Goal: Task Accomplishment & Management: Manage account settings

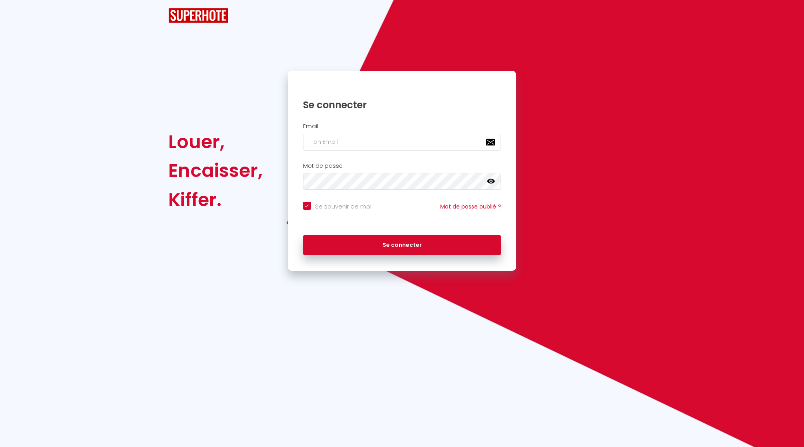
checkbox input "true"
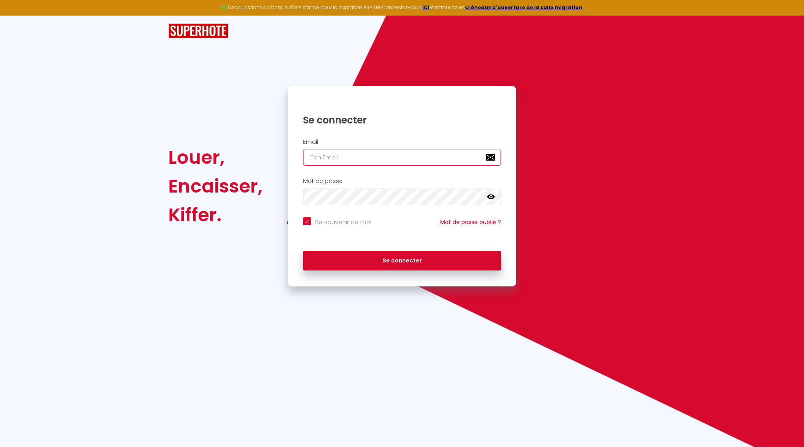
click at [398, 150] on input "email" at bounding box center [402, 157] width 198 height 17
type input "n"
checkbox input "true"
type input "nr"
checkbox input "true"
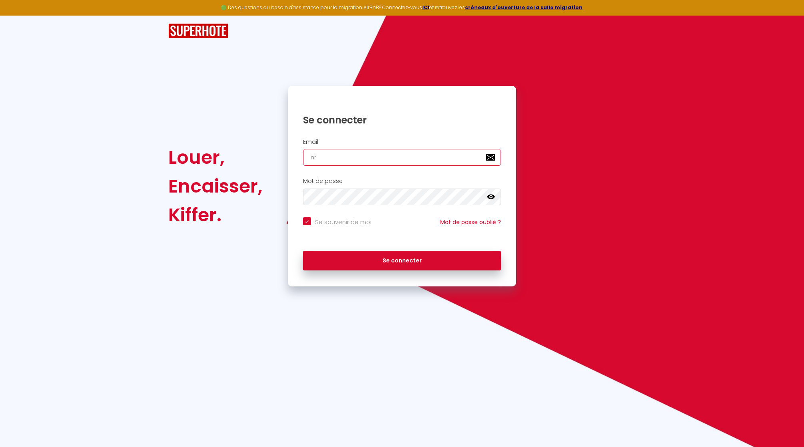
type input "nrj"
checkbox input "true"
type input "nrji"
checkbox input "true"
type input "nrjin"
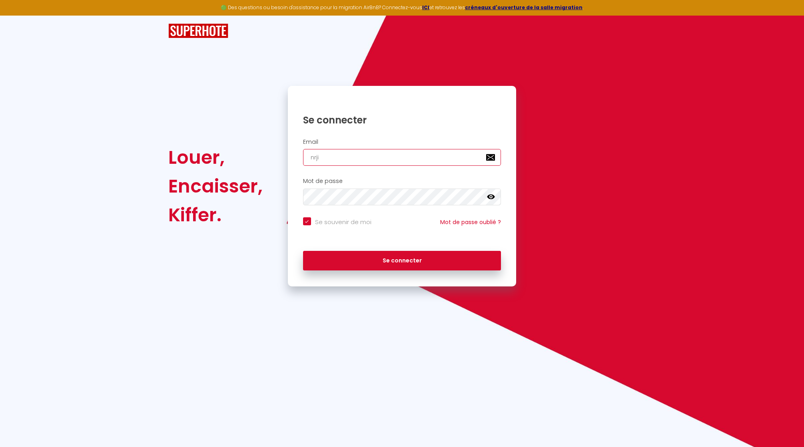
checkbox input "true"
type input "nrjinv"
checkbox input "true"
type input "nrjinve"
checkbox input "true"
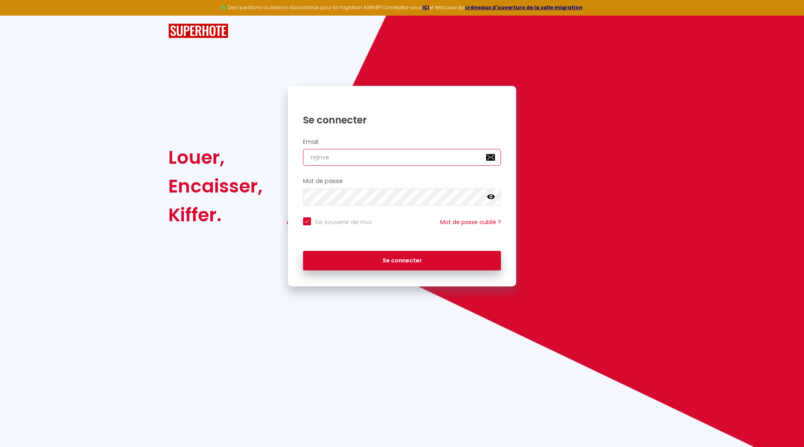
type input "nrjinves"
checkbox input "true"
type input "nrjinvest"
checkbox input "true"
type input "nrjinvest9"
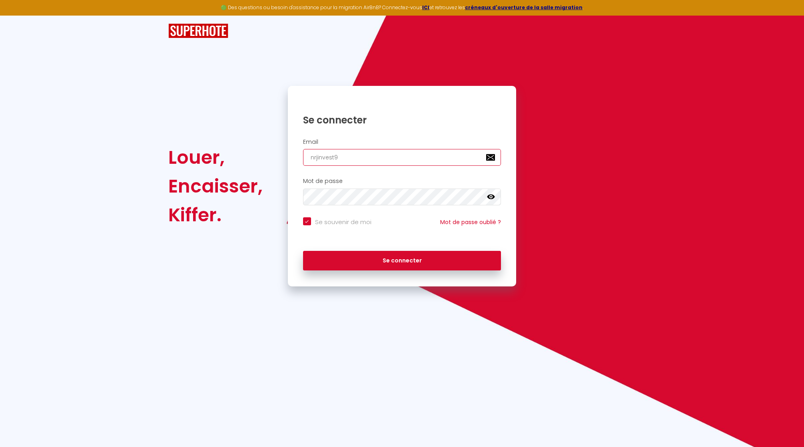
checkbox input "true"
type input "nrjinvest97"
checkbox input "true"
type input "nrjinvest974"
checkbox input "true"
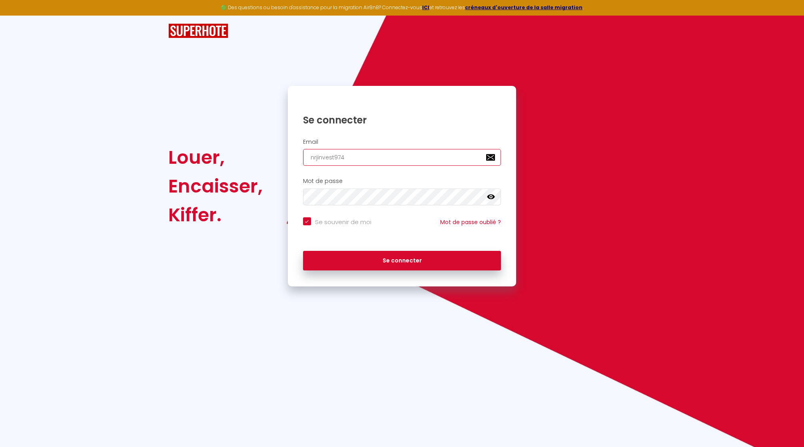
type input "nrjinvest974@"
checkbox input "true"
type input "nrjinvest974@g"
checkbox input "true"
type input "nrjinvest974@gm"
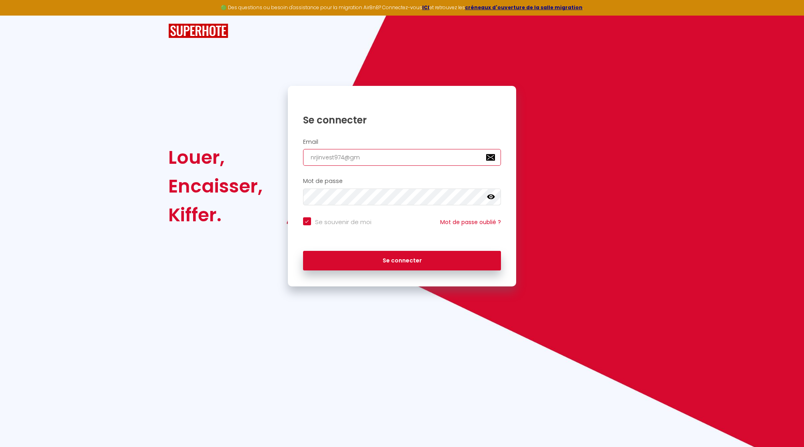
checkbox input "true"
type input "nrjinvest974@gma"
checkbox input "true"
type input "nrjinvest974@gmai"
checkbox input "true"
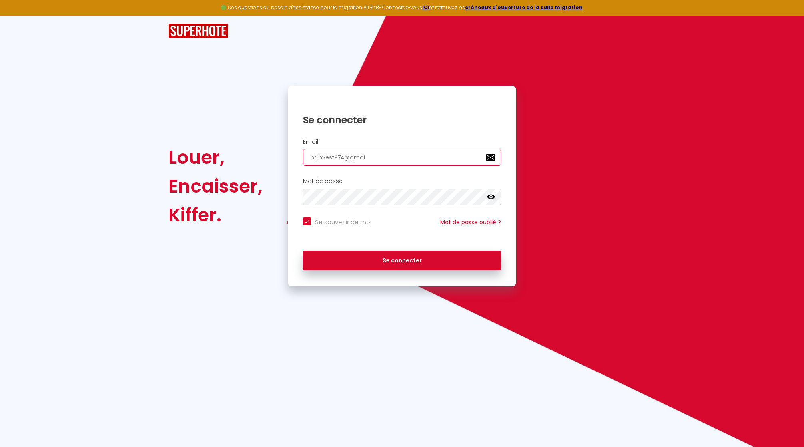
type input "[EMAIL_ADDRESS]"
checkbox input "true"
type input "[EMAIL_ADDRESS]."
checkbox input "true"
type input "nrjinvest974@gmail.c"
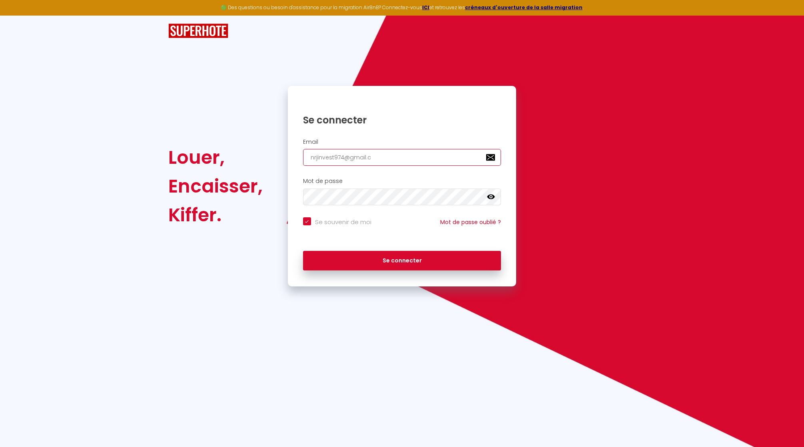
checkbox input "true"
type input "[EMAIL_ADDRESS][DOMAIN_NAME]"
checkbox input "true"
type input "[EMAIL_ADDRESS][DOMAIN_NAME]"
checkbox input "true"
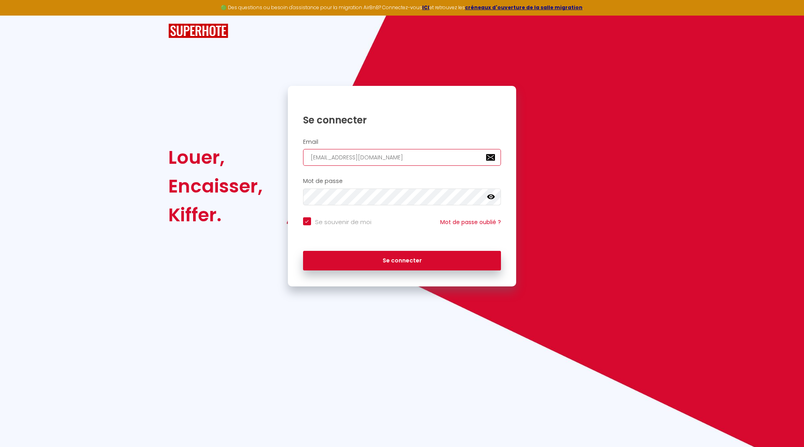
type input "[EMAIL_ADDRESS][DOMAIN_NAME]"
click at [303, 251] on button "Se connecter" at bounding box center [402, 261] width 198 height 20
click at [489, 196] on icon at bounding box center [491, 197] width 8 height 5
click at [303, 251] on button "Se connecter" at bounding box center [402, 261] width 198 height 20
checkbox input "true"
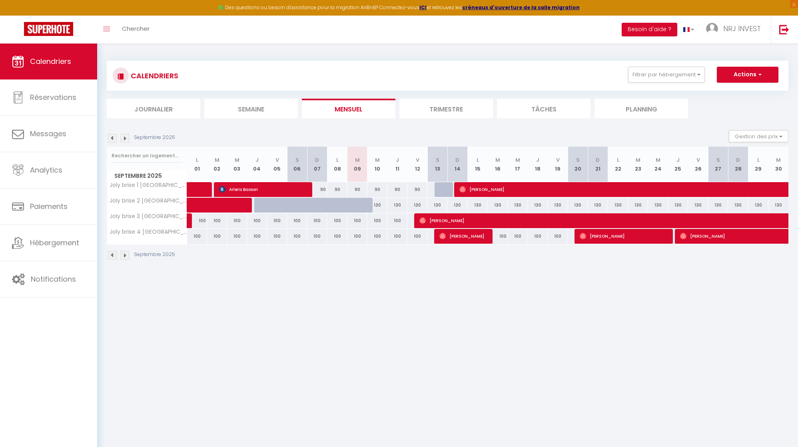
click at [125, 140] on img at bounding box center [124, 138] width 9 height 9
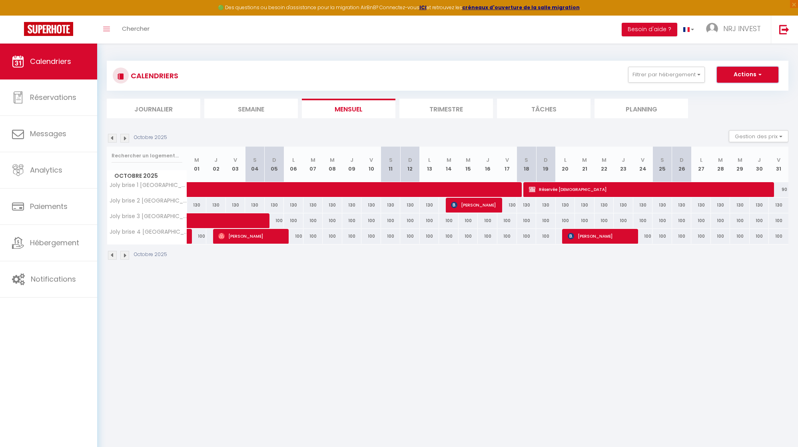
click at [767, 74] on button "Actions" at bounding box center [748, 75] width 62 height 16
click at [752, 93] on link "Nouvelle réservation" at bounding box center [740, 93] width 70 height 12
select select
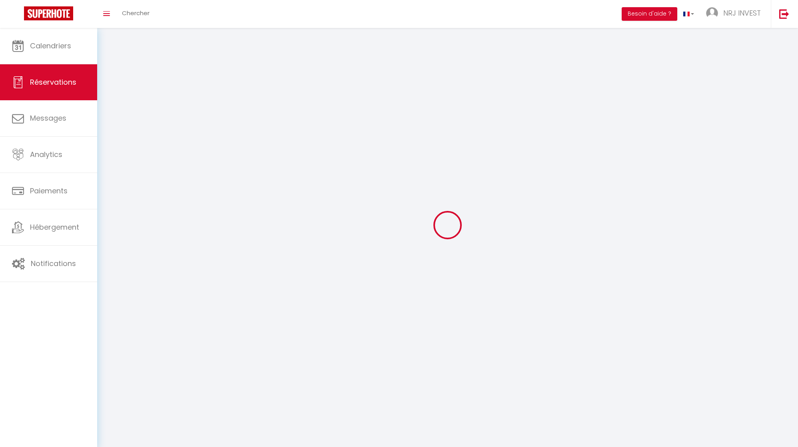
select select
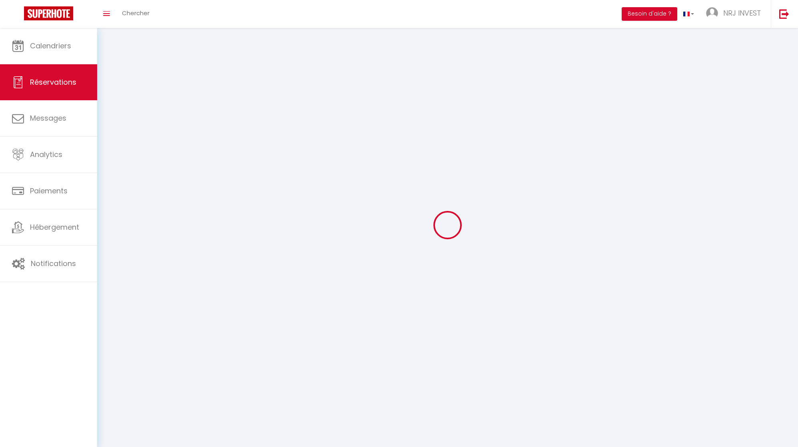
select select
checkbox input "false"
select select
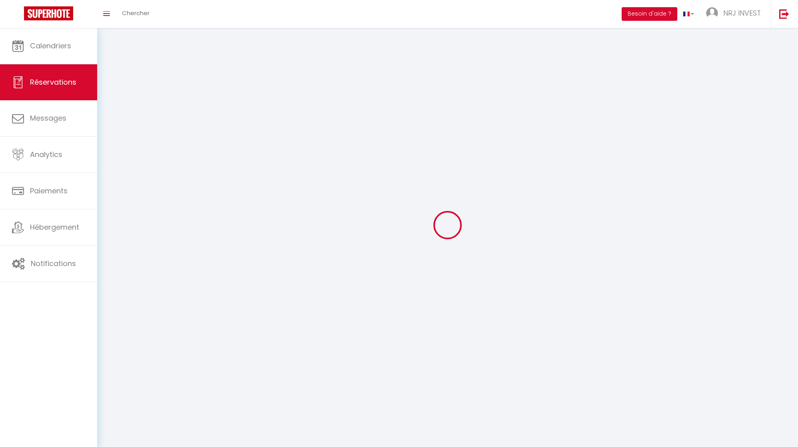
select select
checkbox input "false"
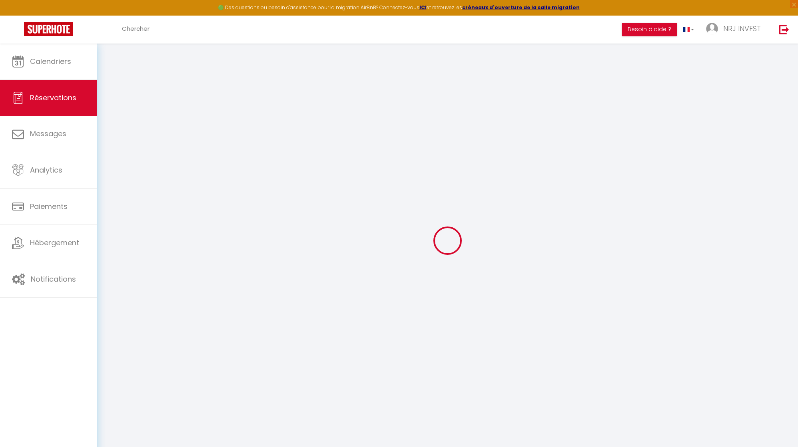
select select
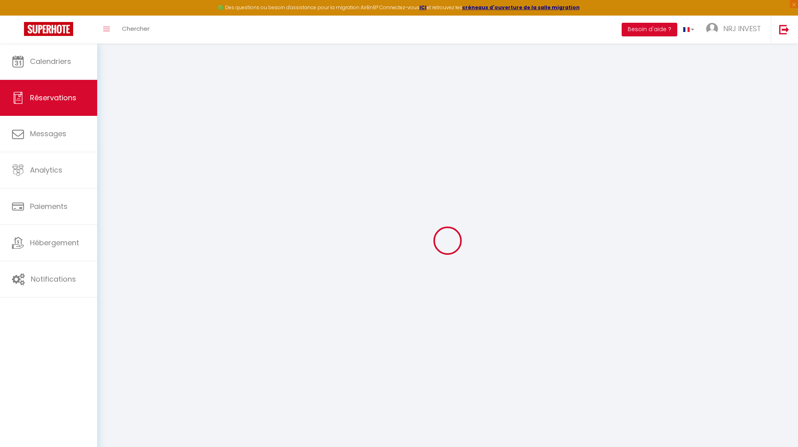
select select
checkbox input "false"
select select
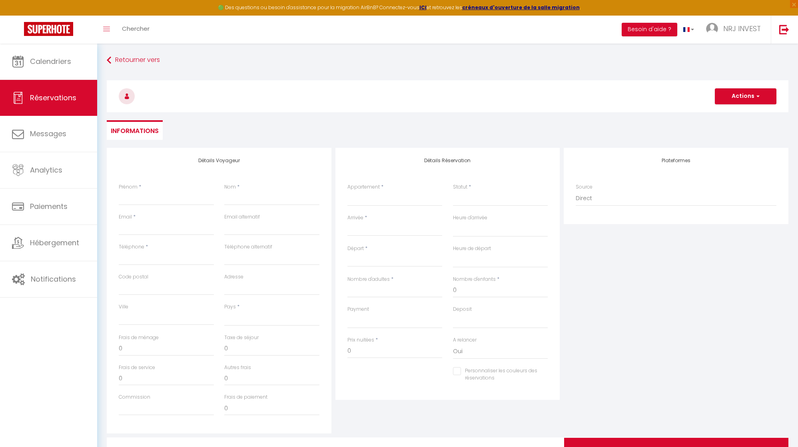
select select
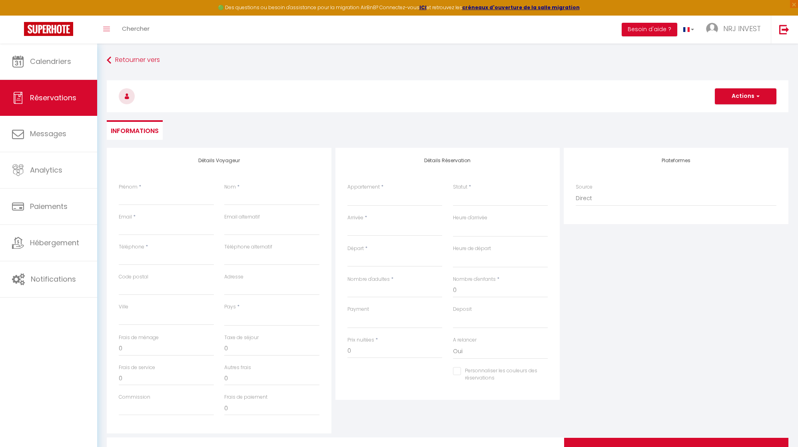
checkbox input "false"
select select
click at [170, 196] on input "Prénom" at bounding box center [166, 198] width 95 height 14
type input "d"
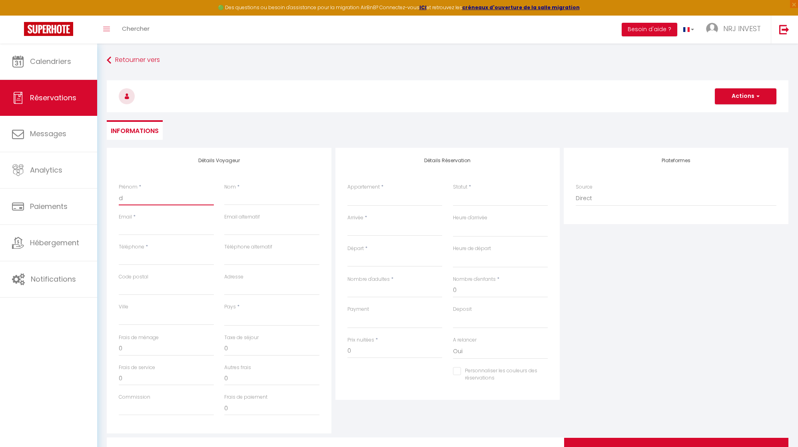
select select
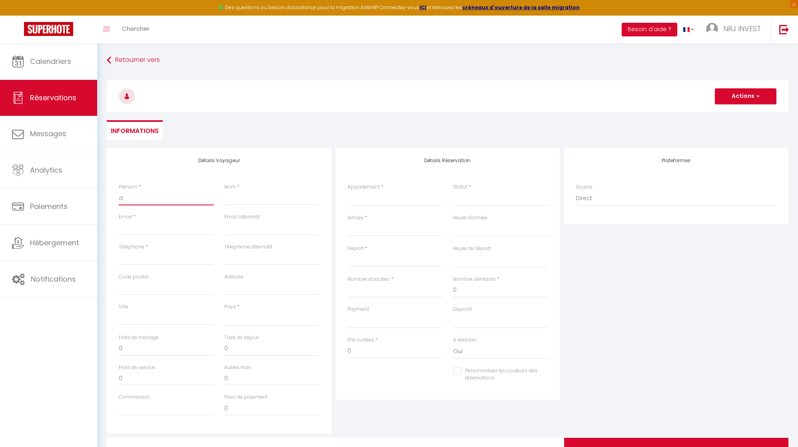
select select
checkbox input "false"
type input "da"
select select
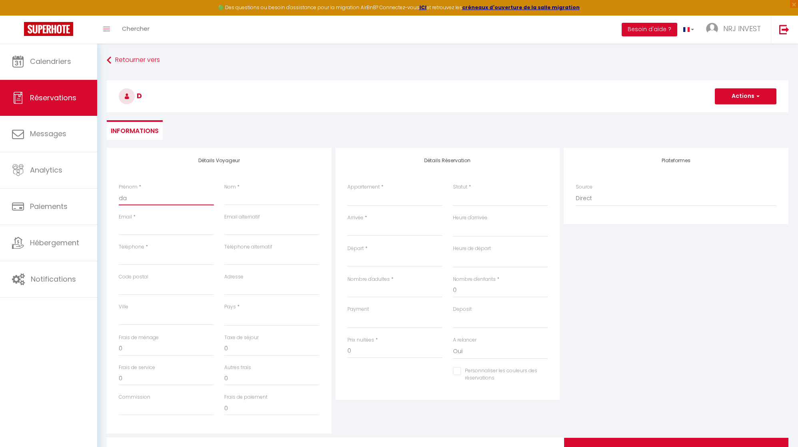
select select
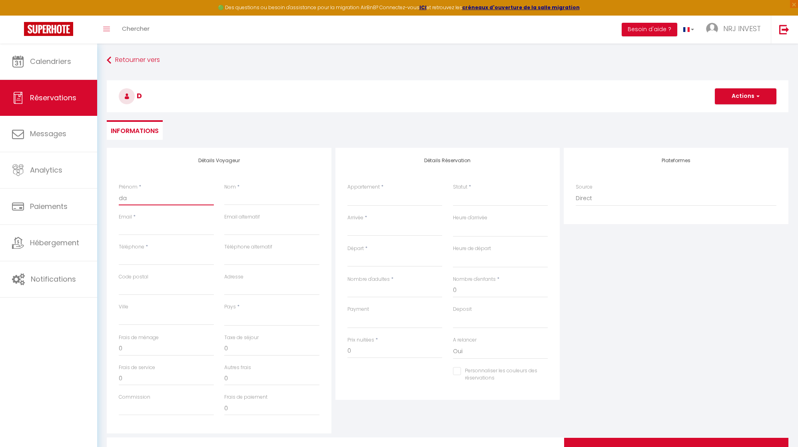
select select
checkbox input "false"
type input "dan"
select select
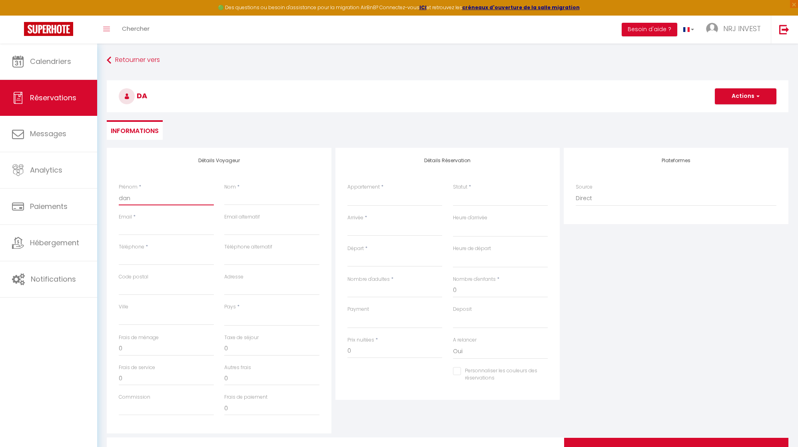
select select
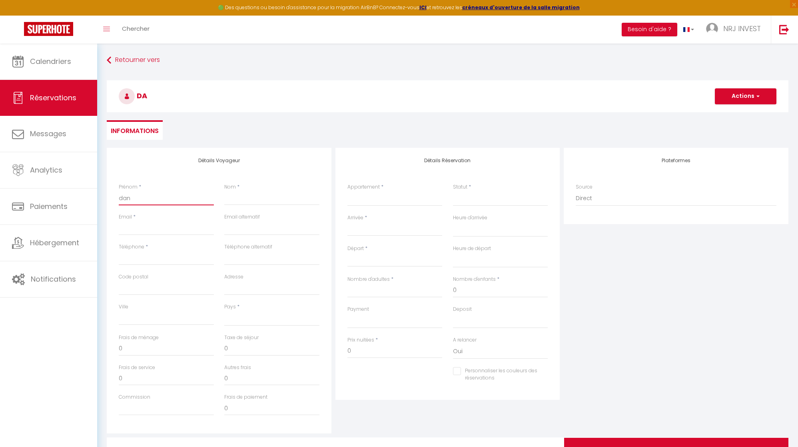
checkbox input "false"
type input "[PERSON_NAME]"
select select
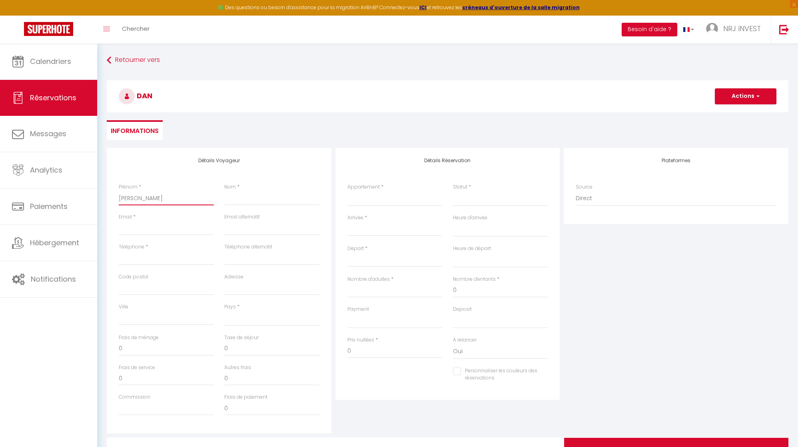
select select
checkbox input "false"
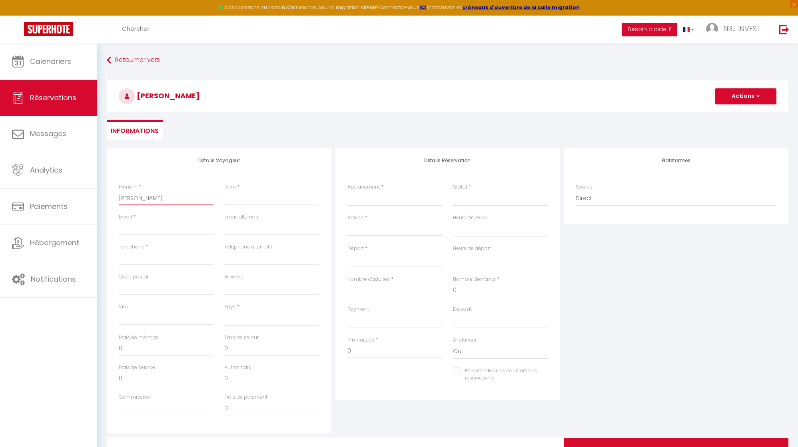
type input "danie"
select select
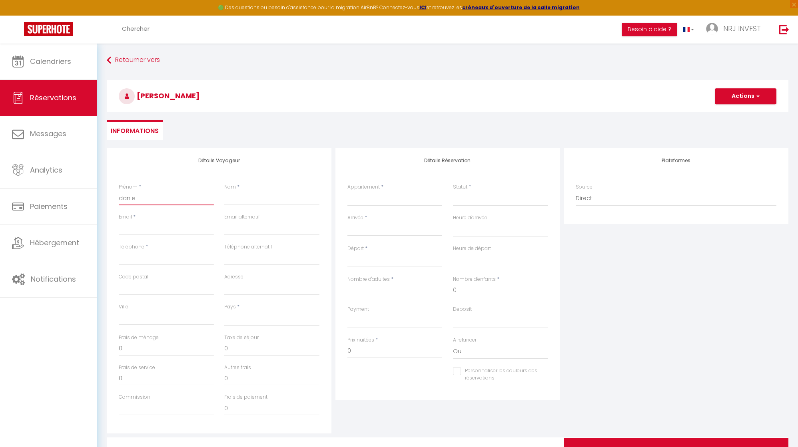
select select
checkbox input "false"
type input "[PERSON_NAME]"
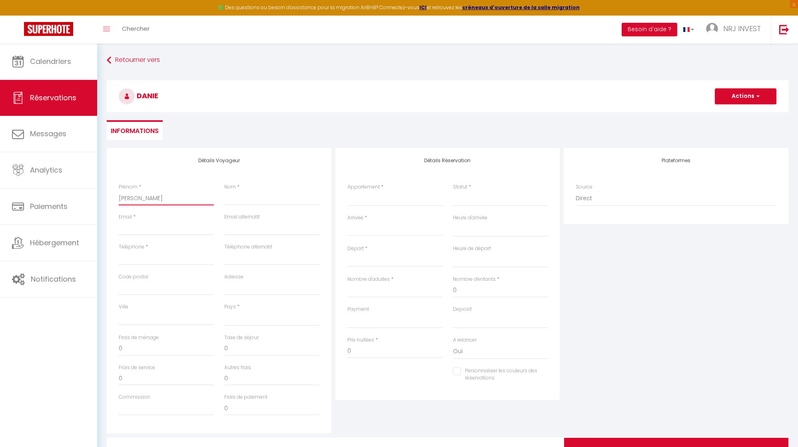
select select
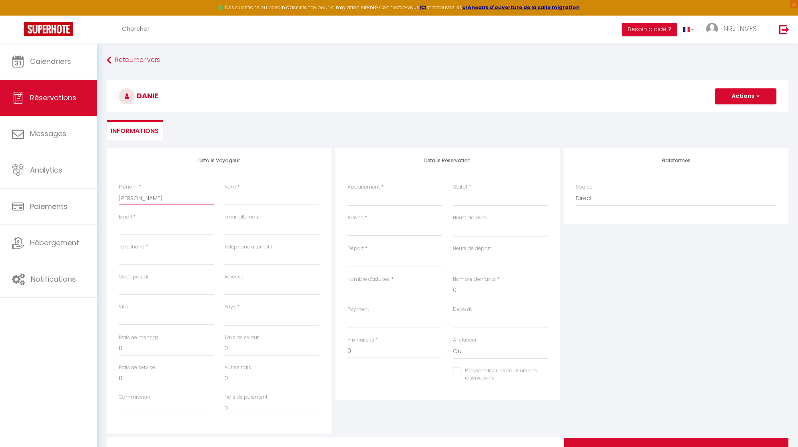
select select
checkbox input "false"
type input "[PERSON_NAME]"
select select
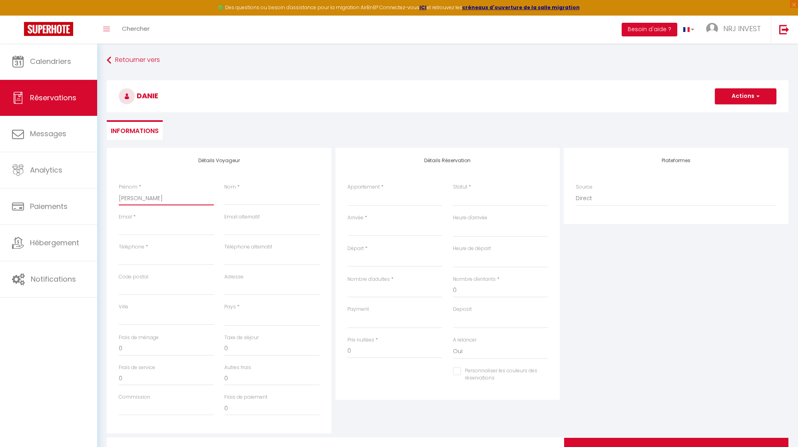
select select
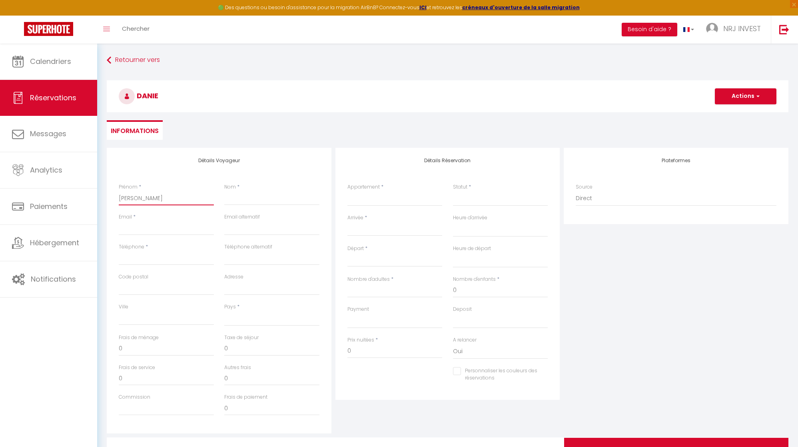
select select
checkbox input "false"
type input "[PERSON_NAME]"
click at [405, 199] on select "Joly brise 1 [GEOGRAPHIC_DATA]/[GEOGRAPHIC_DATA] brise 2 [GEOGRAPHIC_DATA]/[GEO…" at bounding box center [395, 198] width 95 height 15
select select "73667"
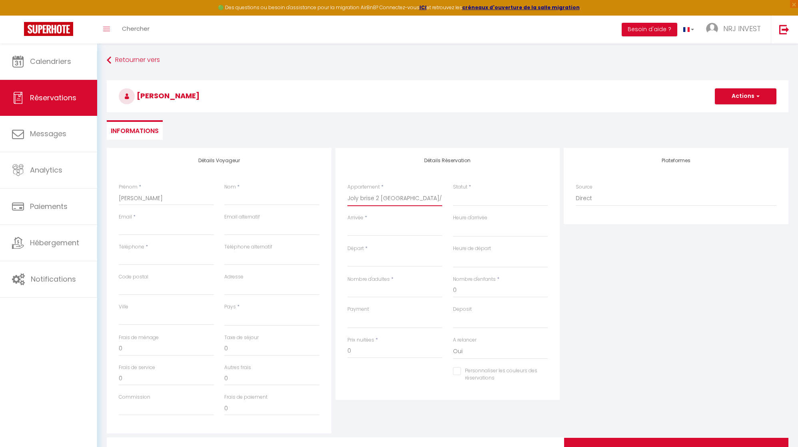
click at [348, 191] on select "Joly brise 1 [GEOGRAPHIC_DATA]/[GEOGRAPHIC_DATA] brise 2 [GEOGRAPHIC_DATA]/[GEO…" at bounding box center [395, 198] width 95 height 15
select select
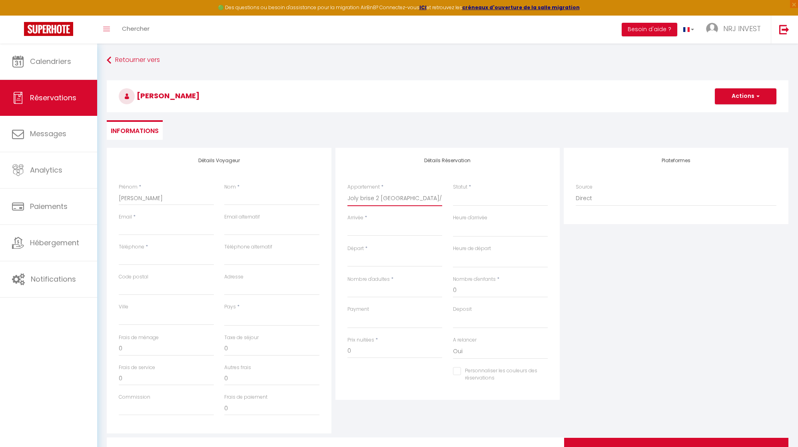
select select
checkbox input "false"
select select
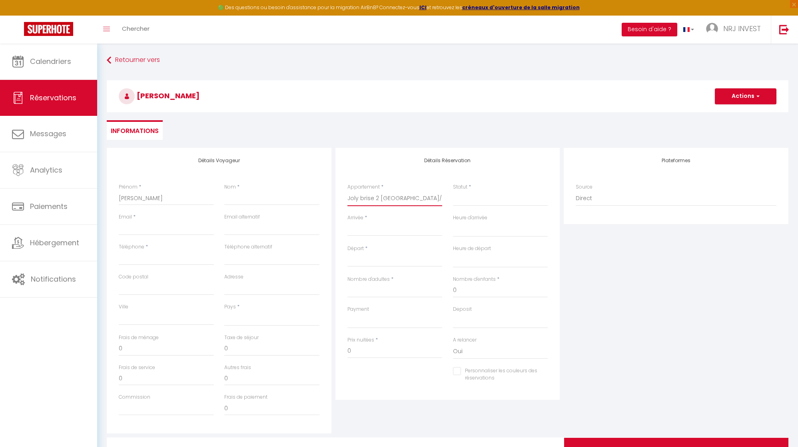
select select
checkbox input "false"
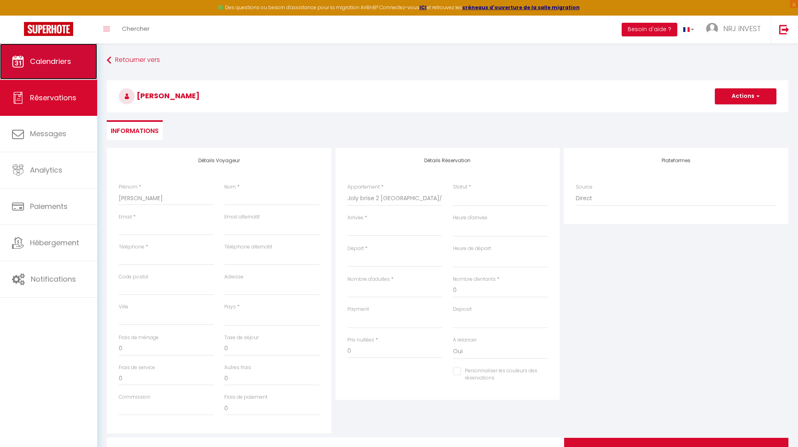
click at [71, 57] on link "Calendriers" at bounding box center [48, 62] width 97 height 36
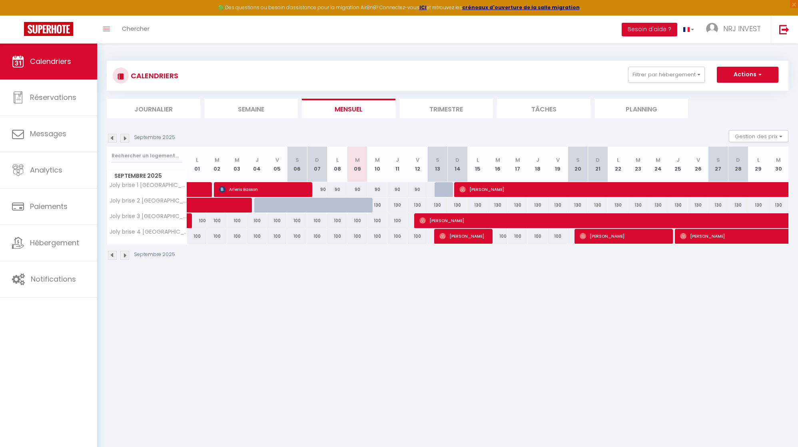
click at [126, 140] on img at bounding box center [124, 138] width 9 height 9
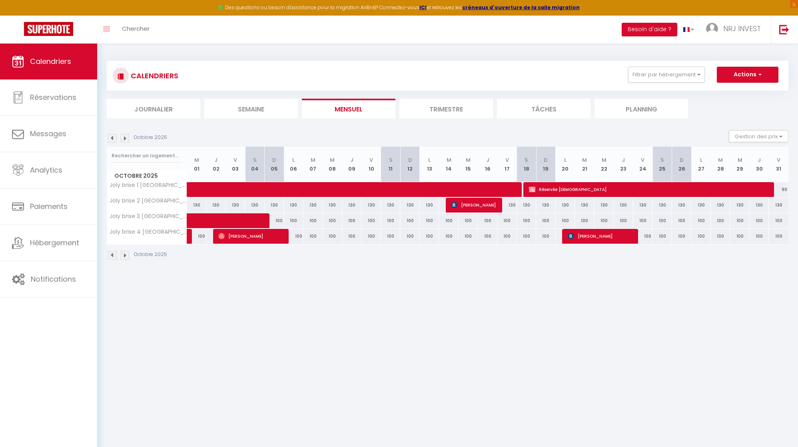
click at [646, 206] on div "130" at bounding box center [643, 205] width 20 height 15
type input "130"
type input "Ven 24 Octobre 2025"
type input "[DATE]"
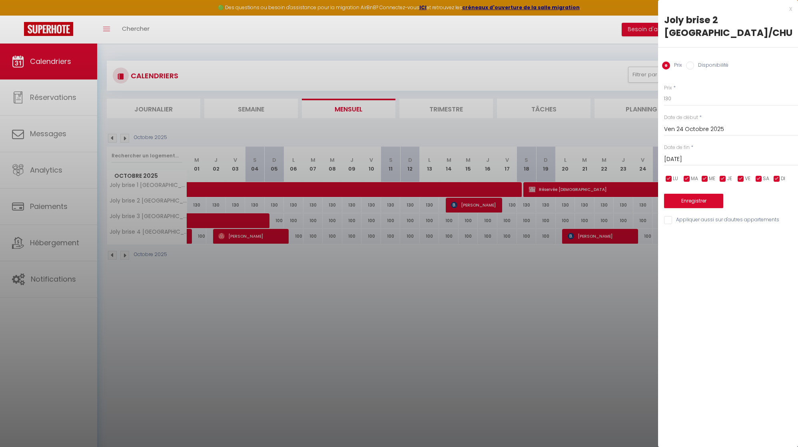
click at [364, 330] on div at bounding box center [399, 223] width 798 height 447
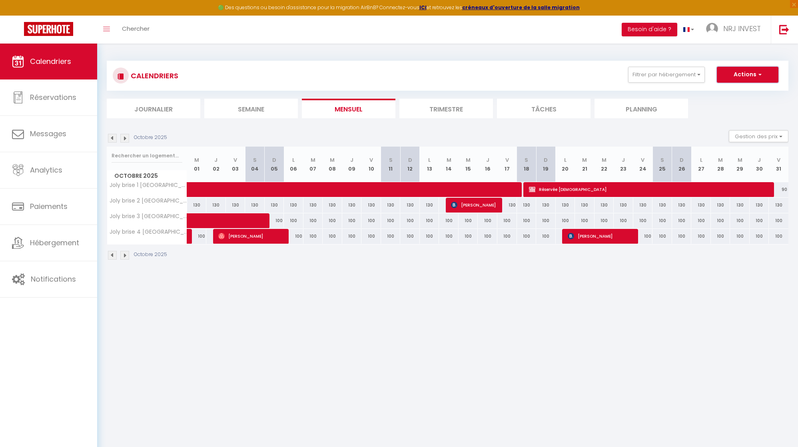
click at [766, 74] on button "Actions" at bounding box center [748, 75] width 62 height 16
click at [747, 89] on link "Nouvelle réservation" at bounding box center [740, 93] width 70 height 12
select select
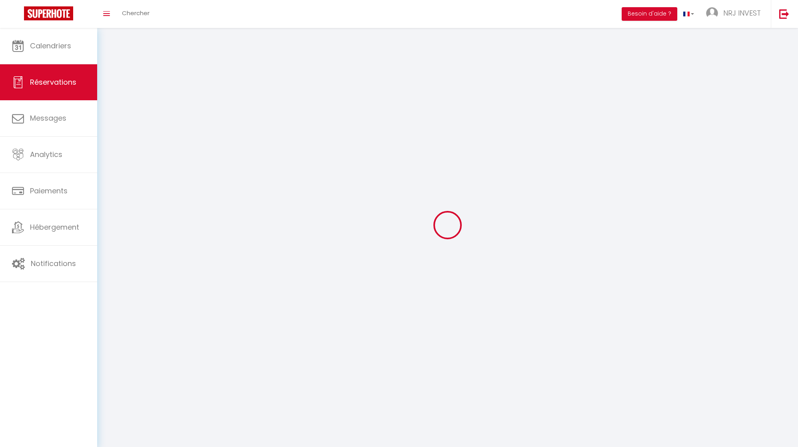
select select
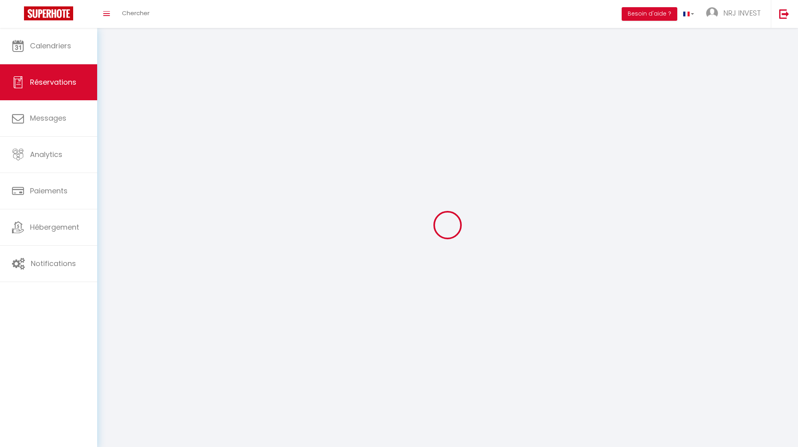
select select
checkbox input "false"
select select
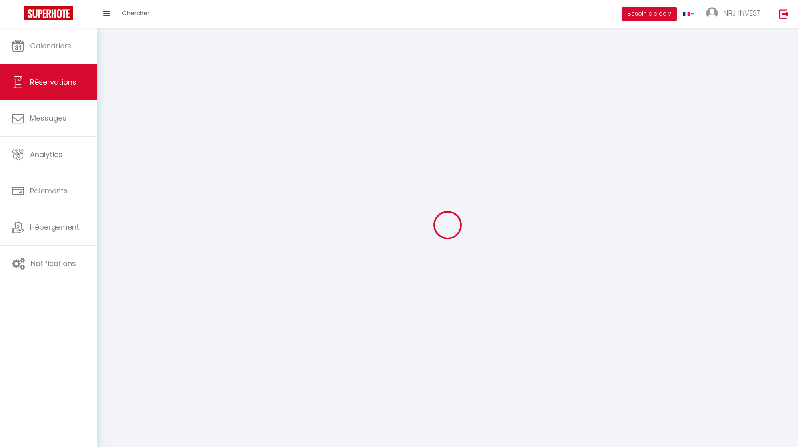
select select
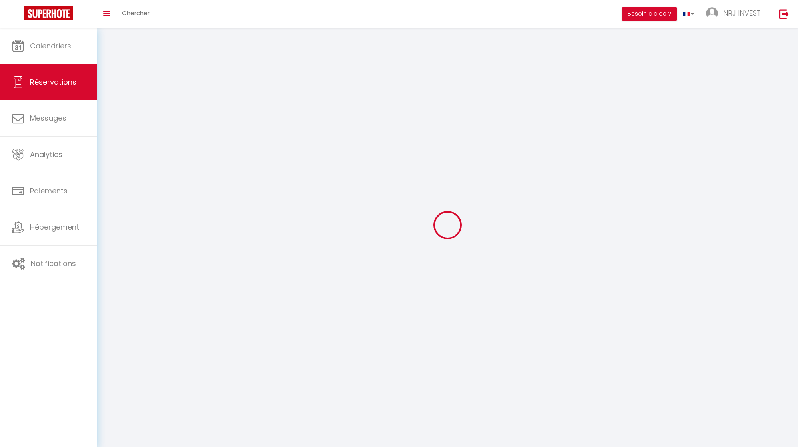
checkbox input "false"
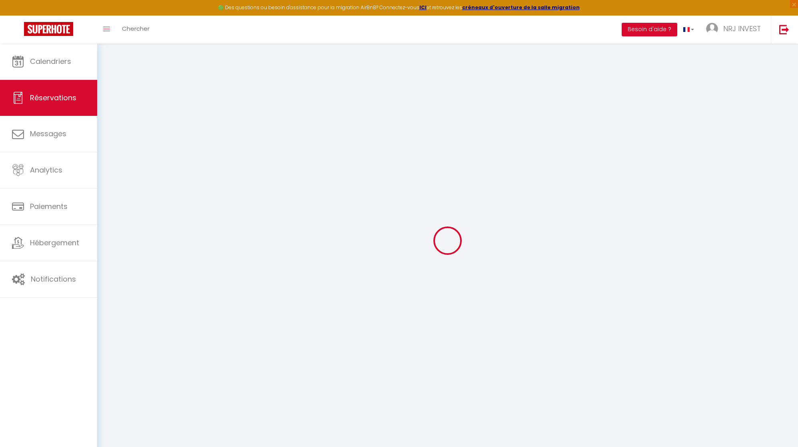
select select
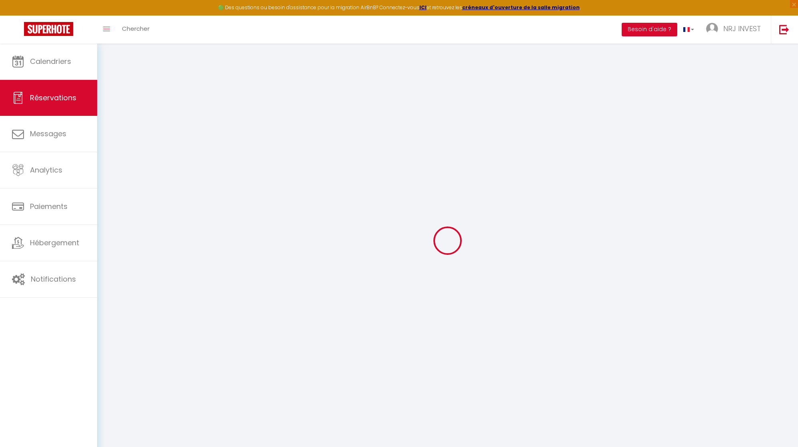
select select
checkbox input "false"
select select
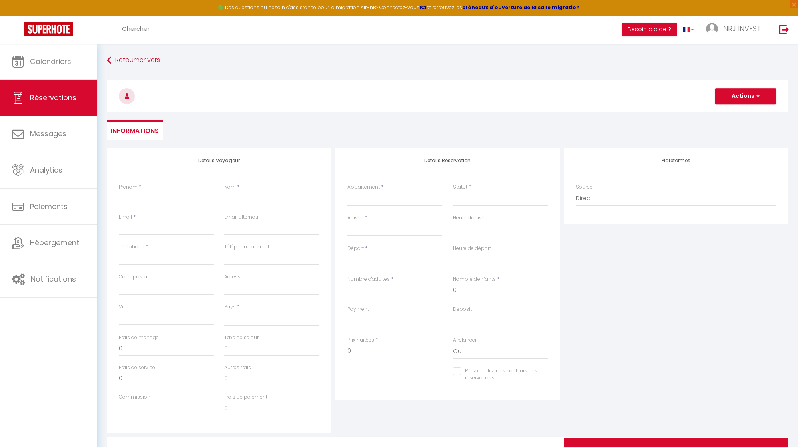
select select
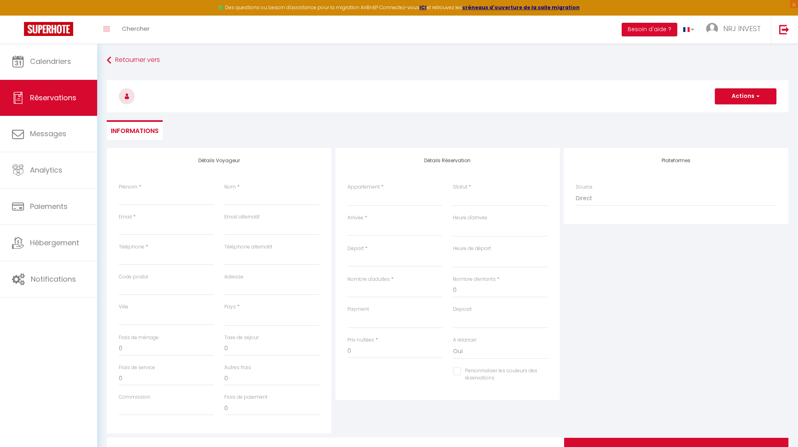
checkbox input "false"
select select
click at [382, 201] on select "Joly brise 1 [GEOGRAPHIC_DATA]/[GEOGRAPHIC_DATA] brise 2 [GEOGRAPHIC_DATA]/[GEO…" at bounding box center [395, 198] width 95 height 15
select select "73667"
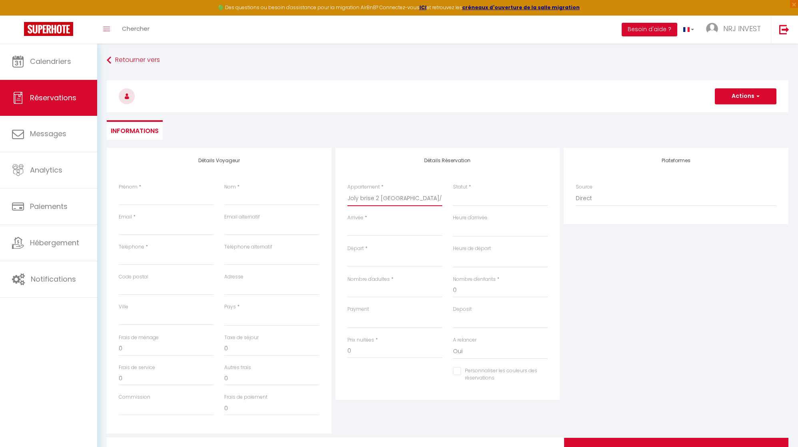
click at [348, 191] on select "Joly brise 1 [GEOGRAPHIC_DATA]/[GEOGRAPHIC_DATA] brise 2 [GEOGRAPHIC_DATA]/[GEO…" at bounding box center [395, 198] width 95 height 15
select select
click at [504, 202] on select "Confirmé Non Confirmé [PERSON_NAME] par le voyageur No Show Request" at bounding box center [500, 198] width 95 height 15
click at [453, 191] on select "Confirmé Non Confirmé [PERSON_NAME] par le voyageur No Show Request" at bounding box center [500, 198] width 95 height 15
click at [378, 232] on input "Arrivée" at bounding box center [395, 230] width 95 height 10
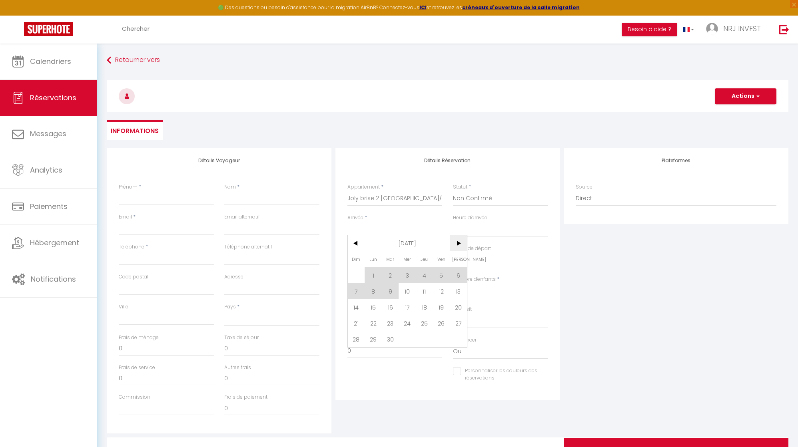
click at [459, 241] on span ">" at bounding box center [458, 244] width 17 height 16
click at [438, 325] on span "24" at bounding box center [441, 324] width 17 height 16
click at [423, 262] on input "[DATE]" at bounding box center [395, 261] width 95 height 10
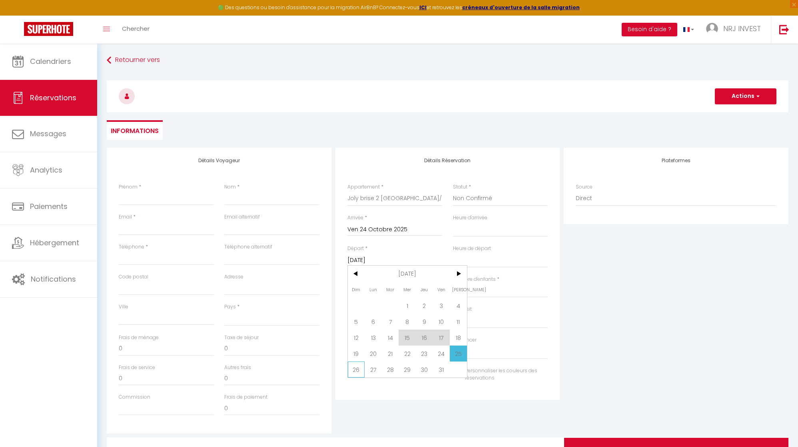
click at [359, 371] on span "26" at bounding box center [356, 370] width 17 height 16
click at [423, 294] on input "Nombre d'adultes" at bounding box center [395, 291] width 95 height 14
click at [170, 202] on input "Prénom" at bounding box center [166, 198] width 95 height 14
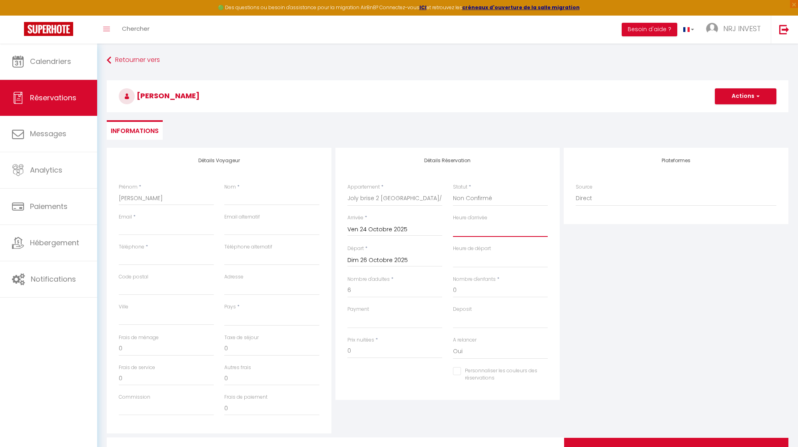
click at [497, 228] on select "00:00 00:30 01:00 01:30 02:00 02:30 03:00 03:30 04:00 04:30 05:00 05:30 06:00 0…" at bounding box center [500, 229] width 95 height 15
click at [501, 232] on select "00:00 00:30 01:00 01:30 02:00 02:30 03:00 03:30 04:00 04:30 05:00 05:30 06:00 0…" at bounding box center [500, 229] width 95 height 15
click at [453, 222] on select "00:00 00:30 01:00 01:30 02:00 02:30 03:00 03:30 04:00 04:30 05:00 05:30 06:00 0…" at bounding box center [500, 229] width 95 height 15
click at [481, 262] on select "00:00 00:30 01:00 01:30 02:00 02:30 03:00 03:30 04:00 04:30 05:00 05:30 06:00 0…" at bounding box center [500, 260] width 95 height 15
click at [453, 253] on select "00:00 00:30 01:00 01:30 02:00 02:30 03:00 03:30 04:00 04:30 05:00 05:30 06:00 0…" at bounding box center [500, 260] width 95 height 15
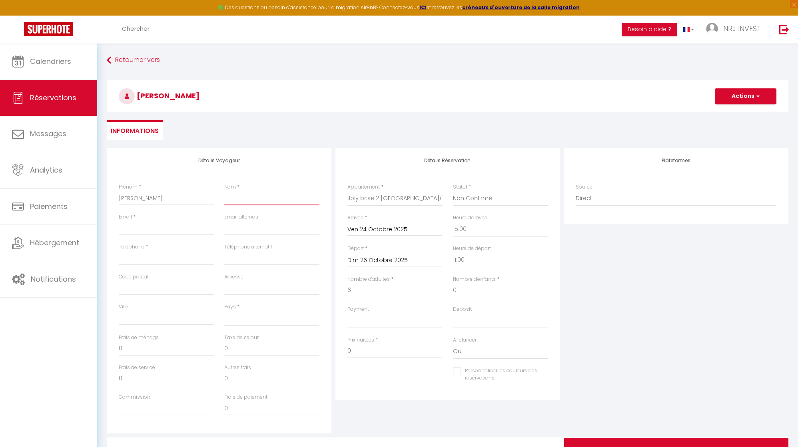
click at [272, 200] on input "Nom" at bounding box center [271, 198] width 95 height 14
click at [186, 262] on input "Téléphone" at bounding box center [166, 258] width 95 height 14
click at [196, 230] on input "Email client" at bounding box center [166, 228] width 95 height 14
drag, startPoint x: 312, startPoint y: 226, endPoint x: 207, endPoint y: 228, distance: 104.8
click at [207, 228] on div "Email * [EMAIL_ADDRESS][DOMAIN_NAME] Email alternatif [EMAIL_ADDRESS][DOMAIN_NA…" at bounding box center [219, 229] width 211 height 30
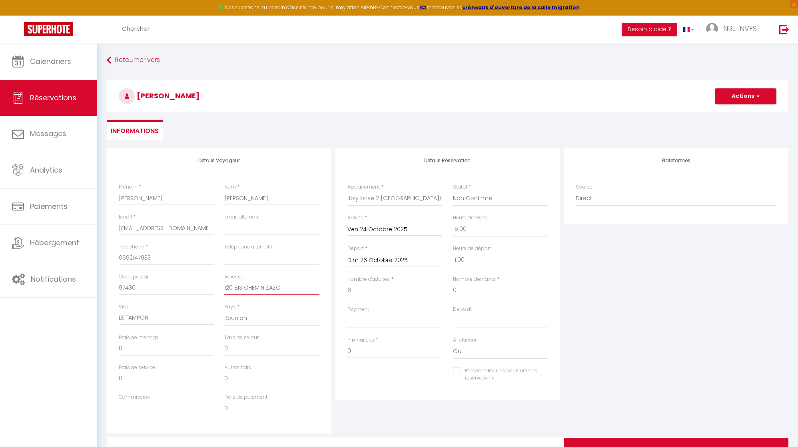
drag, startPoint x: 258, startPoint y: 287, endPoint x: 212, endPoint y: 287, distance: 46.4
click at [212, 287] on div "Code postal 97430 Adresse [STREET_ADDRESS]" at bounding box center [219, 289] width 211 height 30
drag, startPoint x: 136, startPoint y: 287, endPoint x: 110, endPoint y: 284, distance: 26.5
click at [110, 284] on div "Détails Voyageur Prénom * [PERSON_NAME] * [PERSON_NAME] * [EMAIL_ADDRESS][DOMAI…" at bounding box center [219, 291] width 225 height 286
drag, startPoint x: 160, startPoint y: 258, endPoint x: 113, endPoint y: 259, distance: 47.6
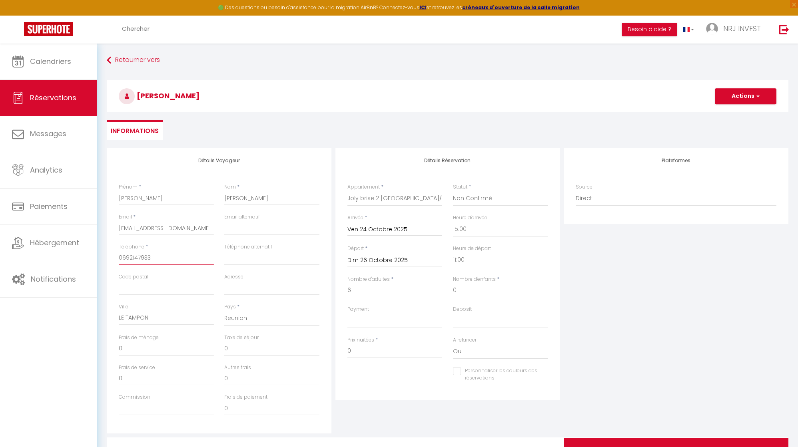
click at [114, 259] on div "Téléphone * [PHONE_NUMBER]" at bounding box center [167, 259] width 106 height 30
drag, startPoint x: 157, startPoint y: 317, endPoint x: 107, endPoint y: 316, distance: 49.6
click at [107, 316] on div "Détails Voyageur Prénom * [PERSON_NAME] * [PERSON_NAME] * [EMAIL_ADDRESS][DOMAI…" at bounding box center [219, 291] width 225 height 286
click at [527, 287] on input "0" at bounding box center [500, 291] width 95 height 14
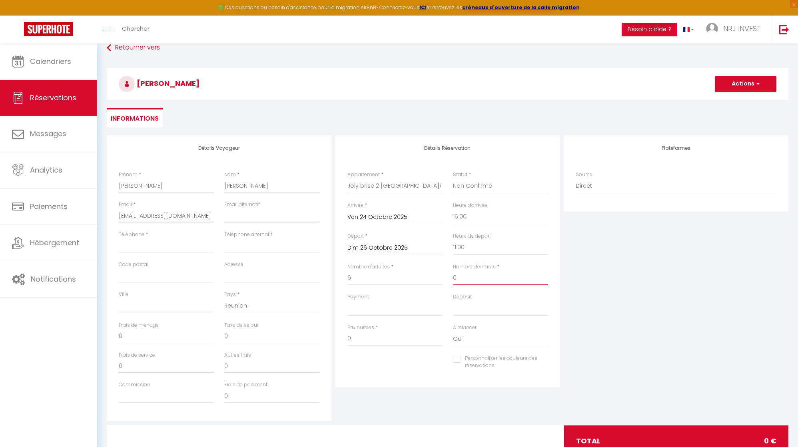
scroll to position [44, 0]
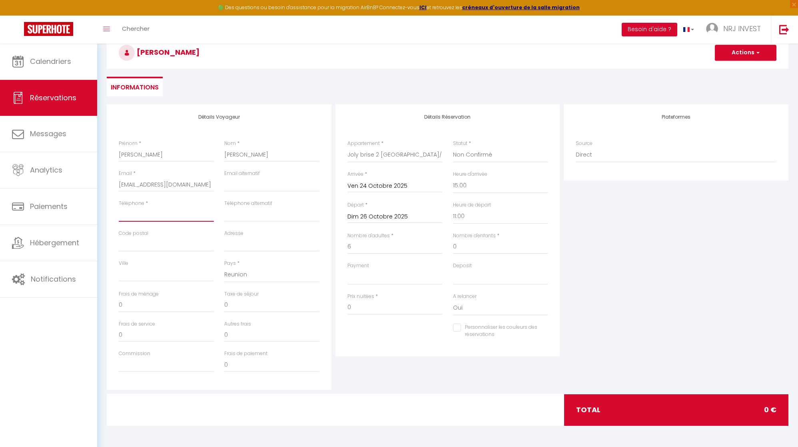
click at [178, 218] on input "Téléphone" at bounding box center [166, 215] width 95 height 14
click at [515, 178] on select "00:00 00:30 01:00 01:30 02:00 02:30 03:00 03:30 04:00 04:30 05:00 05:30 06:00 0…" at bounding box center [500, 185] width 95 height 15
click at [417, 245] on input "6" at bounding box center [395, 247] width 95 height 14
click at [417, 248] on input "6" at bounding box center [395, 247] width 95 height 14
click at [395, 248] on input "6" at bounding box center [395, 247] width 95 height 14
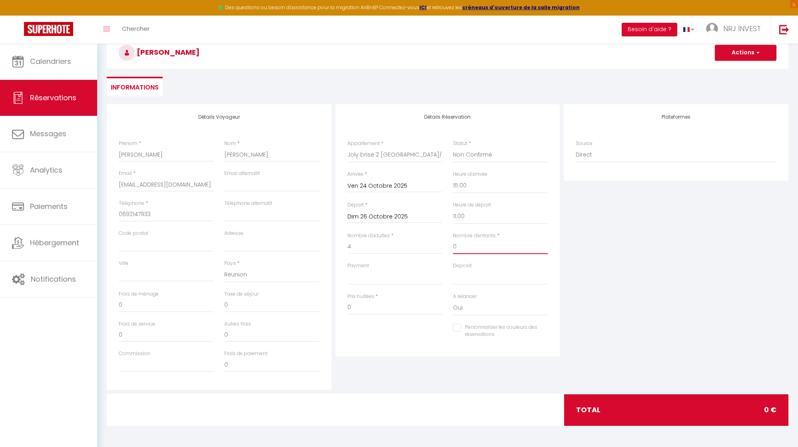
click at [518, 254] on input "0" at bounding box center [500, 247] width 95 height 14
click at [420, 216] on input "Dim 26 Octobre 2025" at bounding box center [395, 217] width 95 height 10
click at [371, 326] on span "27" at bounding box center [373, 326] width 17 height 16
click at [429, 216] on input "Lun 27 Octobre 2025" at bounding box center [395, 217] width 95 height 10
click at [432, 186] on input "Ven 24 Octobre 2025" at bounding box center [395, 186] width 95 height 10
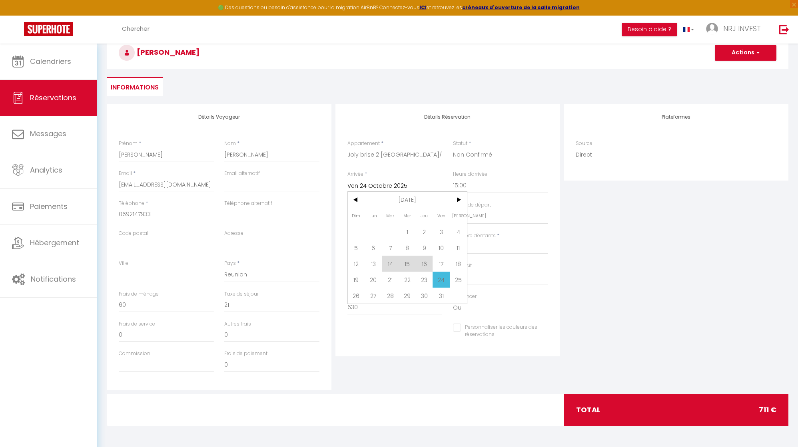
click at [534, 176] on div "Heure d'arrivée 00:00 00:30 01:00 01:30 02:00 02:30 03:00 03:30 04:00 04:30 05:…" at bounding box center [500, 182] width 95 height 23
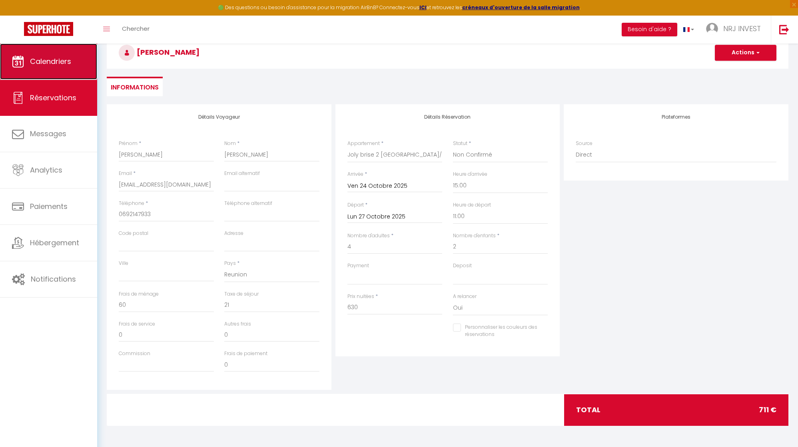
click at [66, 64] on span "Calendriers" at bounding box center [50, 61] width 41 height 10
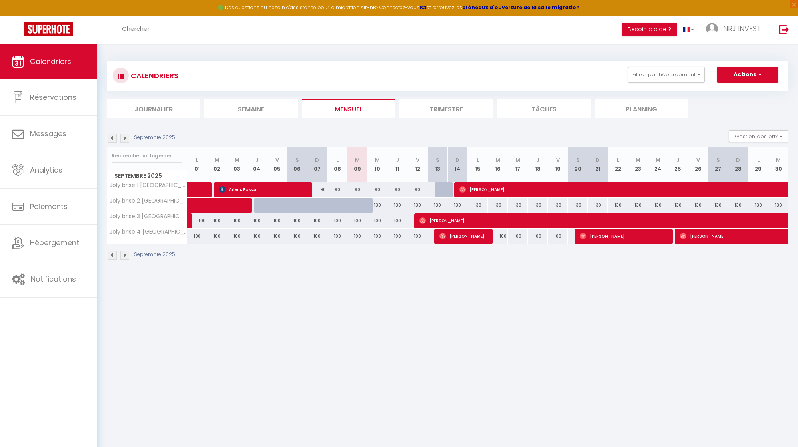
click at [124, 140] on img at bounding box center [124, 138] width 9 height 9
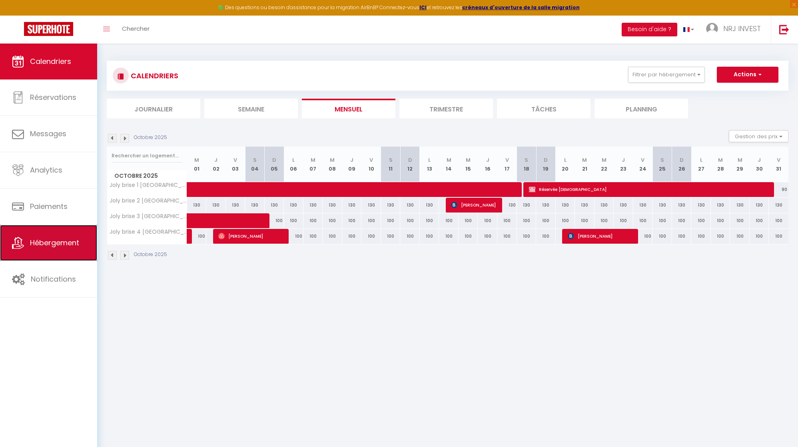
click at [59, 244] on span "Hébergement" at bounding box center [54, 243] width 49 height 10
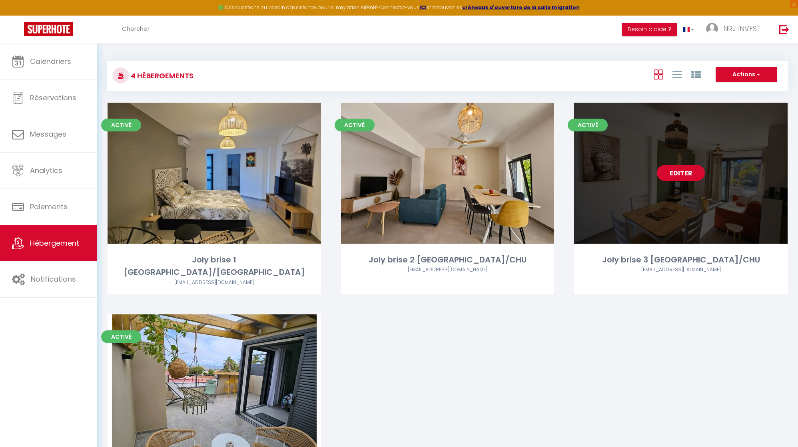
click at [679, 176] on link "Editer" at bounding box center [681, 173] width 48 height 16
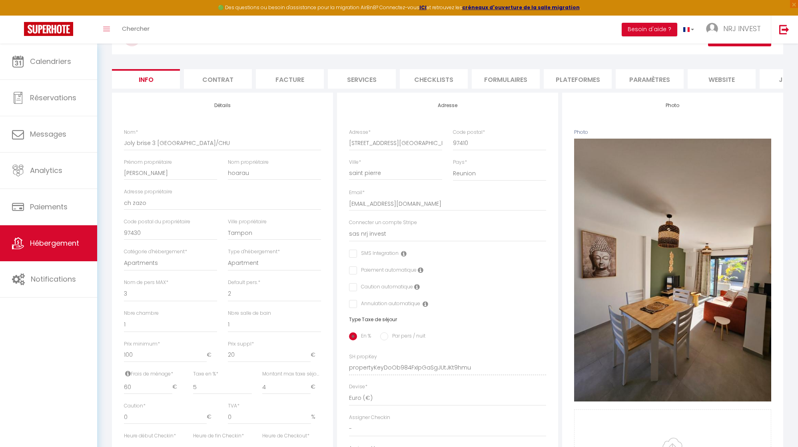
scroll to position [58, 0]
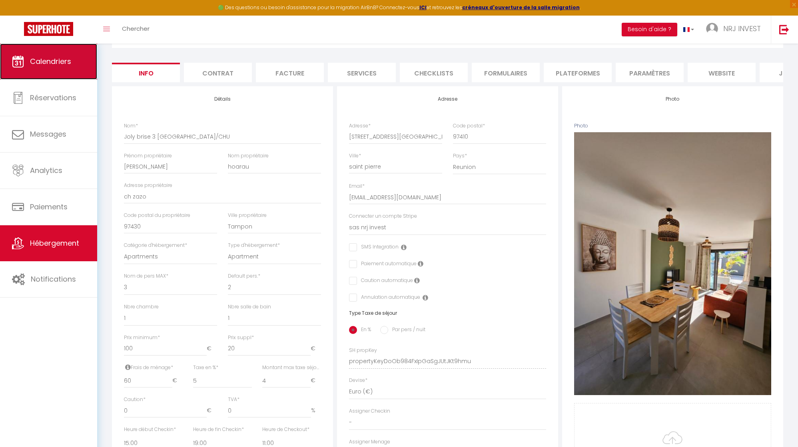
click at [63, 58] on span "Calendriers" at bounding box center [50, 61] width 41 height 10
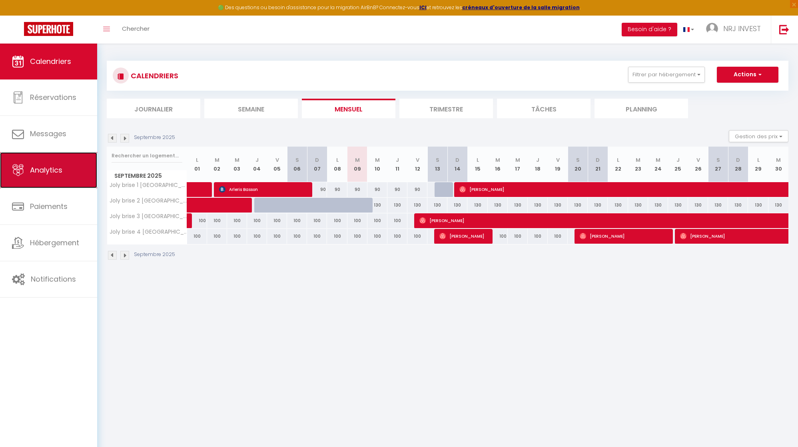
click at [78, 167] on link "Analytics" at bounding box center [48, 170] width 97 height 36
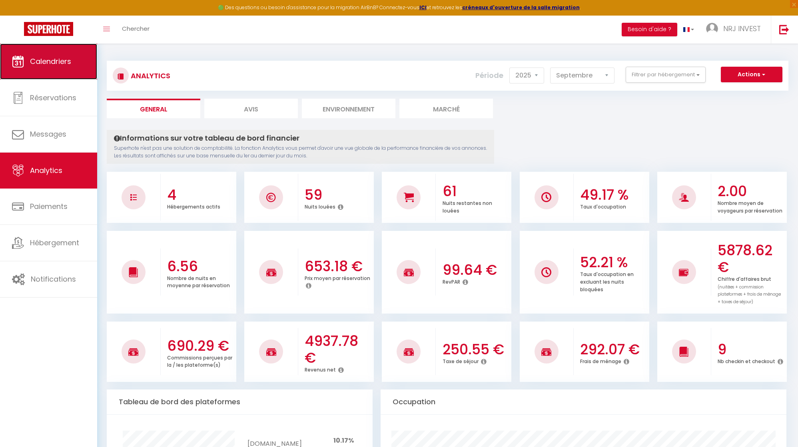
click at [59, 66] on span "Calendriers" at bounding box center [50, 61] width 41 height 10
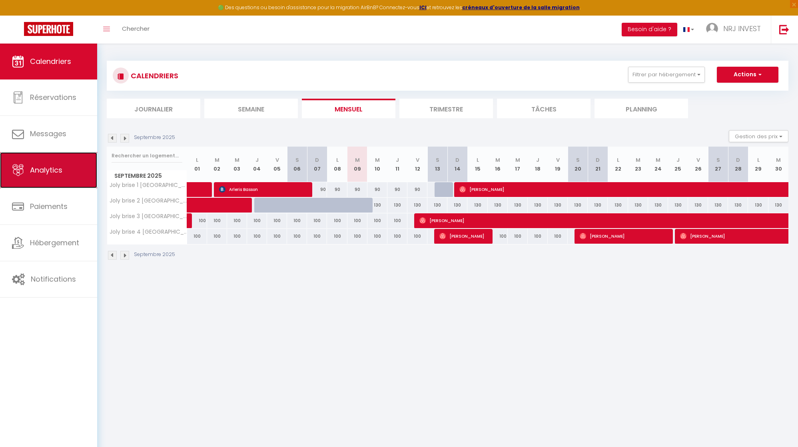
click at [84, 172] on link "Analytics" at bounding box center [48, 170] width 97 height 36
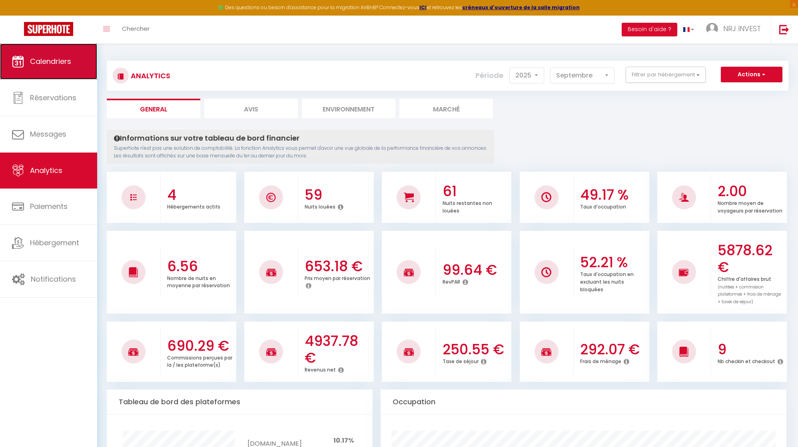
click at [73, 60] on link "Calendriers" at bounding box center [48, 62] width 97 height 36
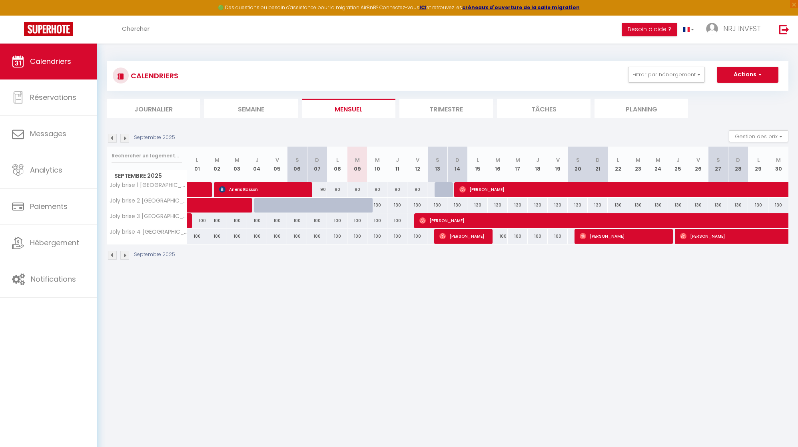
click at [124, 254] on img at bounding box center [124, 255] width 9 height 9
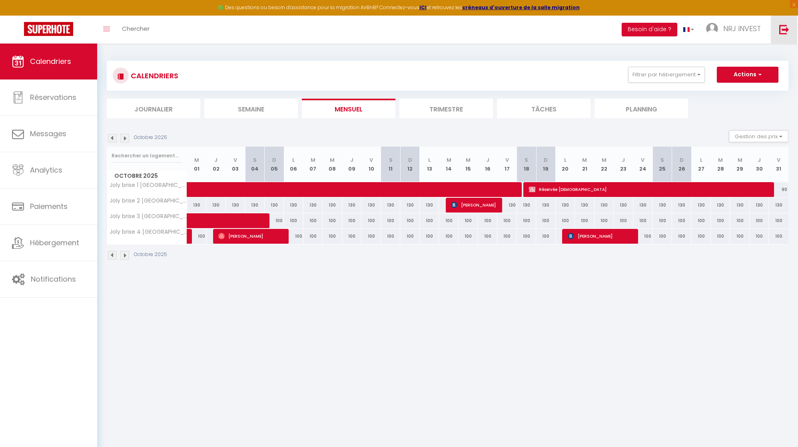
click at [781, 29] on img at bounding box center [784, 29] width 10 height 10
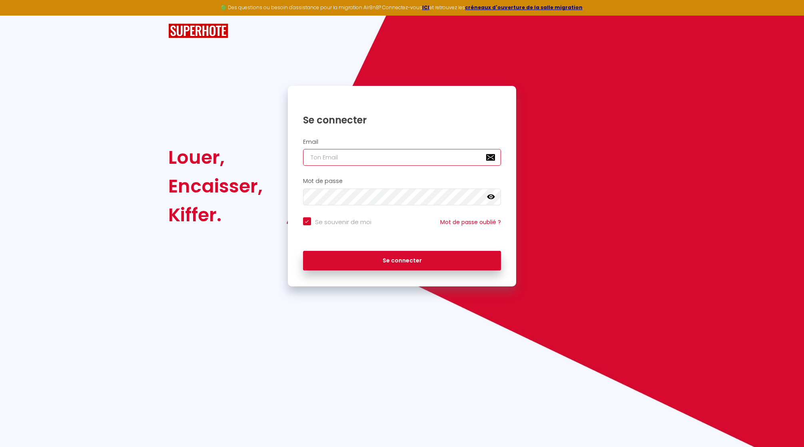
click at [359, 158] on input "email" at bounding box center [402, 157] width 198 height 17
click at [318, 158] on input "nrj [EMAIL_ADDRESS][DOMAIN_NAME]" at bounding box center [402, 157] width 198 height 17
click at [303, 251] on button "Se connecter" at bounding box center [402, 261] width 198 height 20
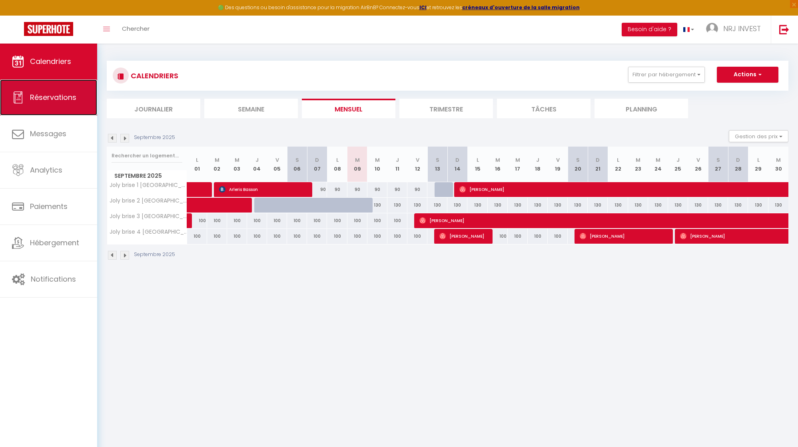
click at [66, 98] on span "Réservations" at bounding box center [53, 97] width 46 height 10
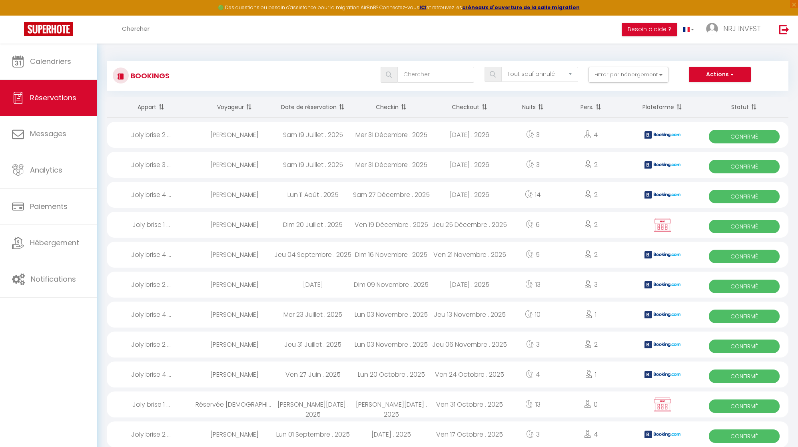
click at [308, 107] on th "Date de réservation" at bounding box center [313, 107] width 78 height 21
